Goal: Information Seeking & Learning: Learn about a topic

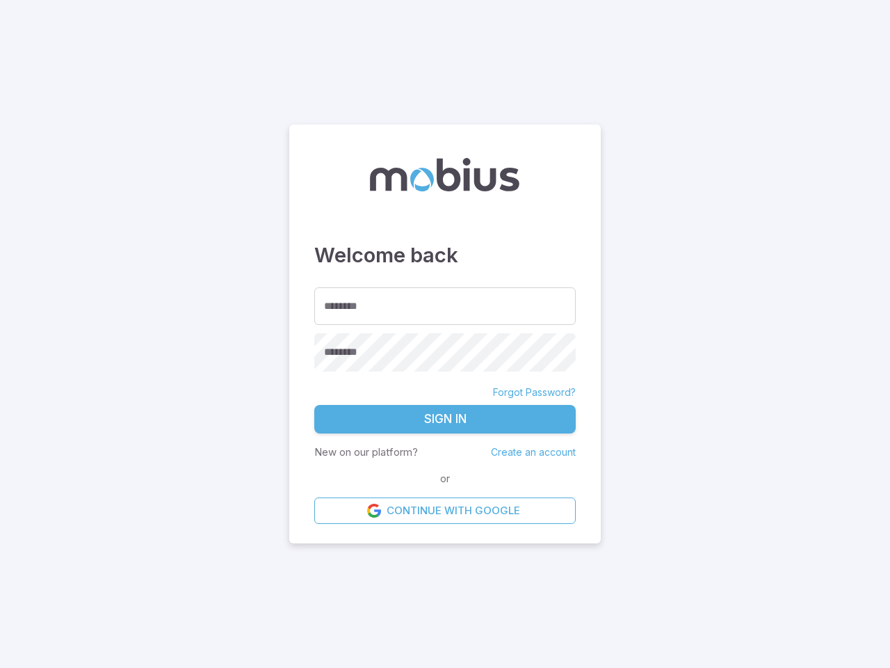
click at [445, 305] on input "********" at bounding box center [444, 306] width 261 height 38
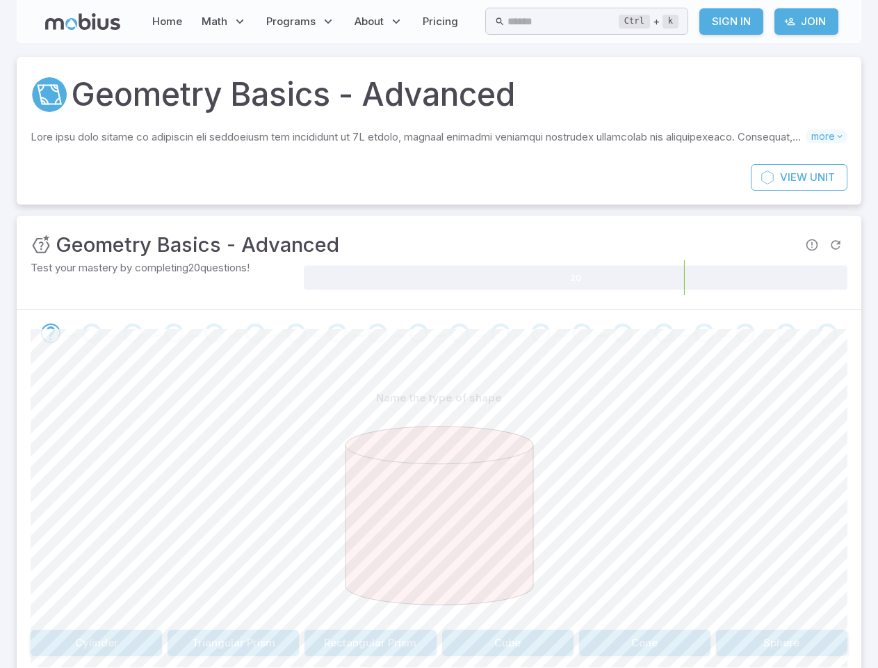
click at [588, 21] on input "text" at bounding box center [563, 21] width 111 height 27
